Goal: Information Seeking & Learning: Learn about a topic

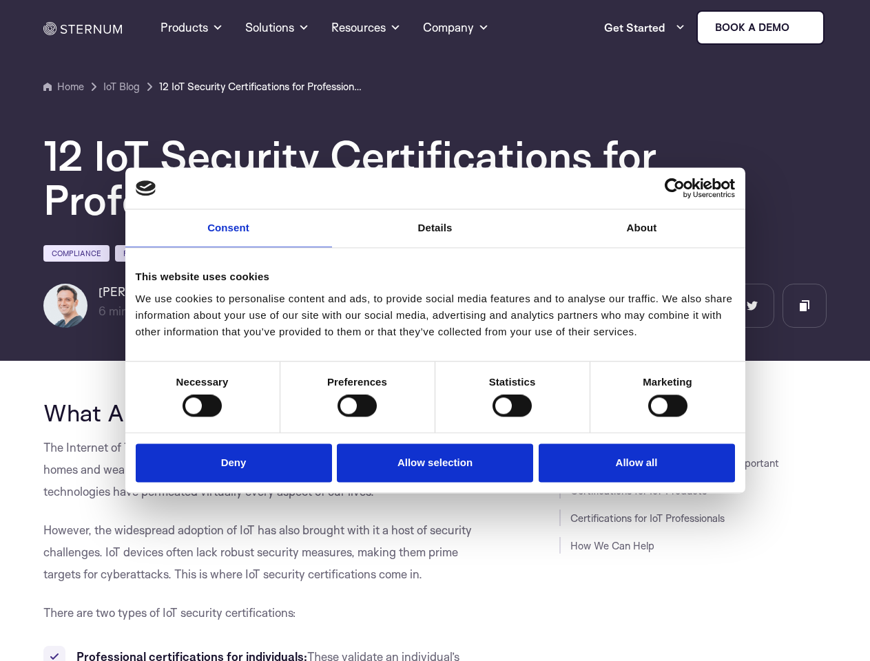
click at [229, 237] on link "Consent" at bounding box center [228, 228] width 207 height 38
click at [435, 237] on link "Details" at bounding box center [435, 228] width 207 height 38
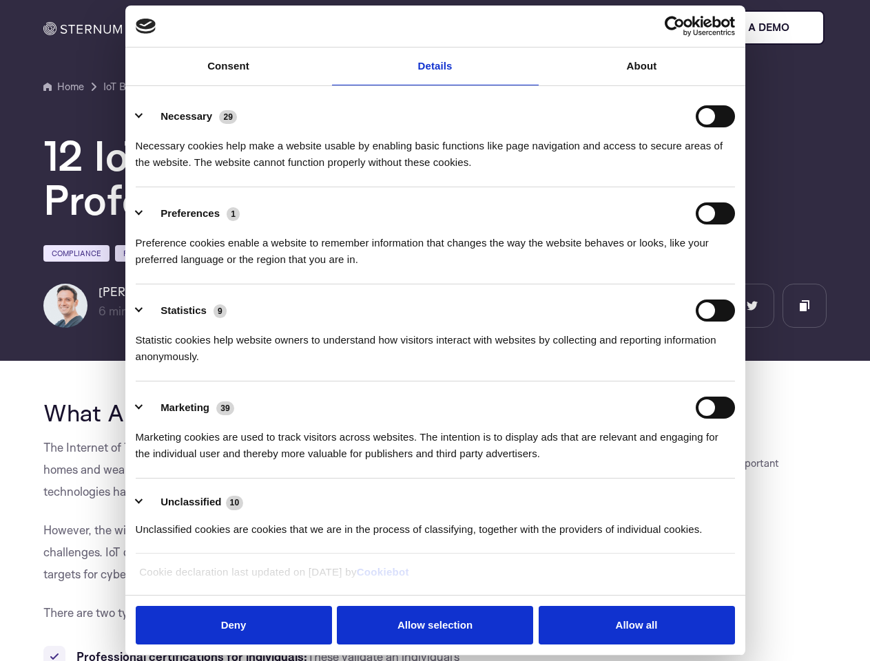
click at [642, 171] on div "Necessary cookies help make a website usable by enabling basic functions like p…" at bounding box center [435, 148] width 599 height 43
click at [202, 365] on div "Statistic cookies help website owners to understand how visitors interact with …" at bounding box center [435, 343] width 599 height 43
click at [357, 365] on div "Statistic cookies help website owners to understand how visitors interact with …" at bounding box center [435, 343] width 599 height 43
click at [512, 365] on div "Statistic cookies help website owners to understand how visitors interact with …" at bounding box center [435, 343] width 599 height 43
click at [668, 365] on div "Statistic cookies help website owners to understand how visitors interact with …" at bounding box center [435, 343] width 599 height 43
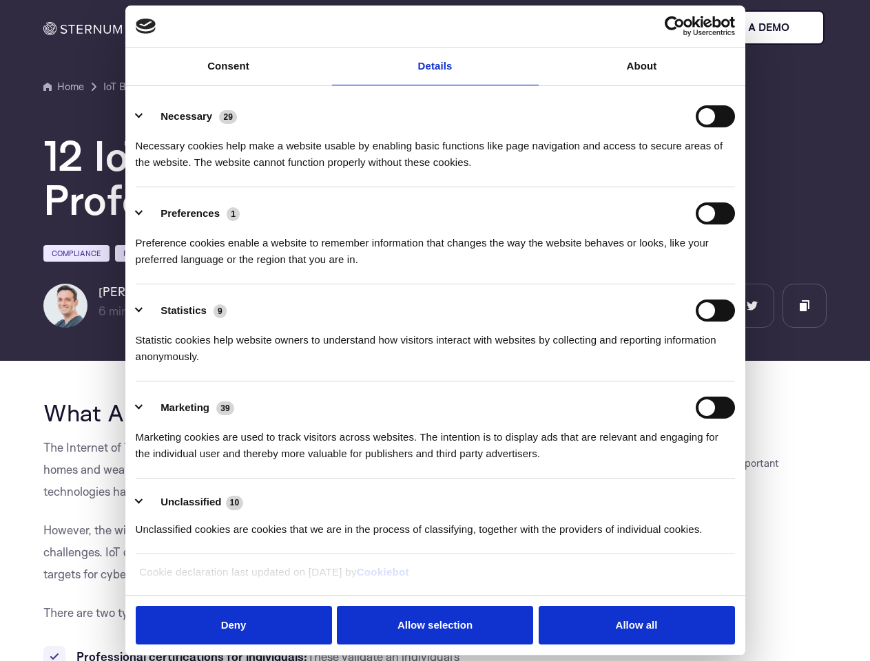
click at [237, 462] on li "Marketing 39 Marketing cookies are used to track visitors across websites. The …" at bounding box center [435, 430] width 599 height 97
click at [435, 462] on li "Marketing 39 Marketing cookies are used to track visitors across websites. The …" at bounding box center [435, 430] width 599 height 97
click at [633, 462] on li "Marketing 39 Marketing cookies are used to track visitors across websites. The …" at bounding box center [435, 430] width 599 height 97
